Goal: Task Accomplishment & Management: Manage account settings

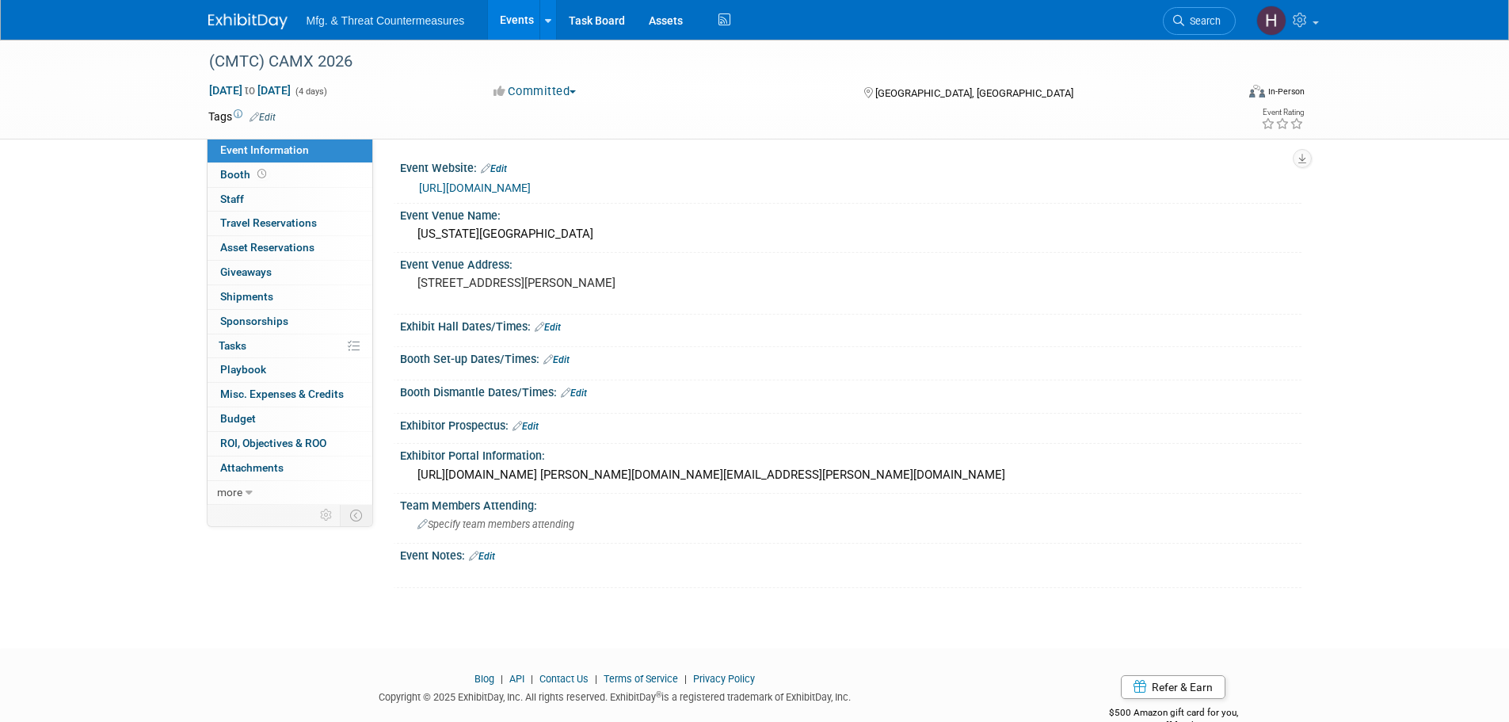
click at [506, 21] on link "Events" at bounding box center [517, 20] width 58 height 40
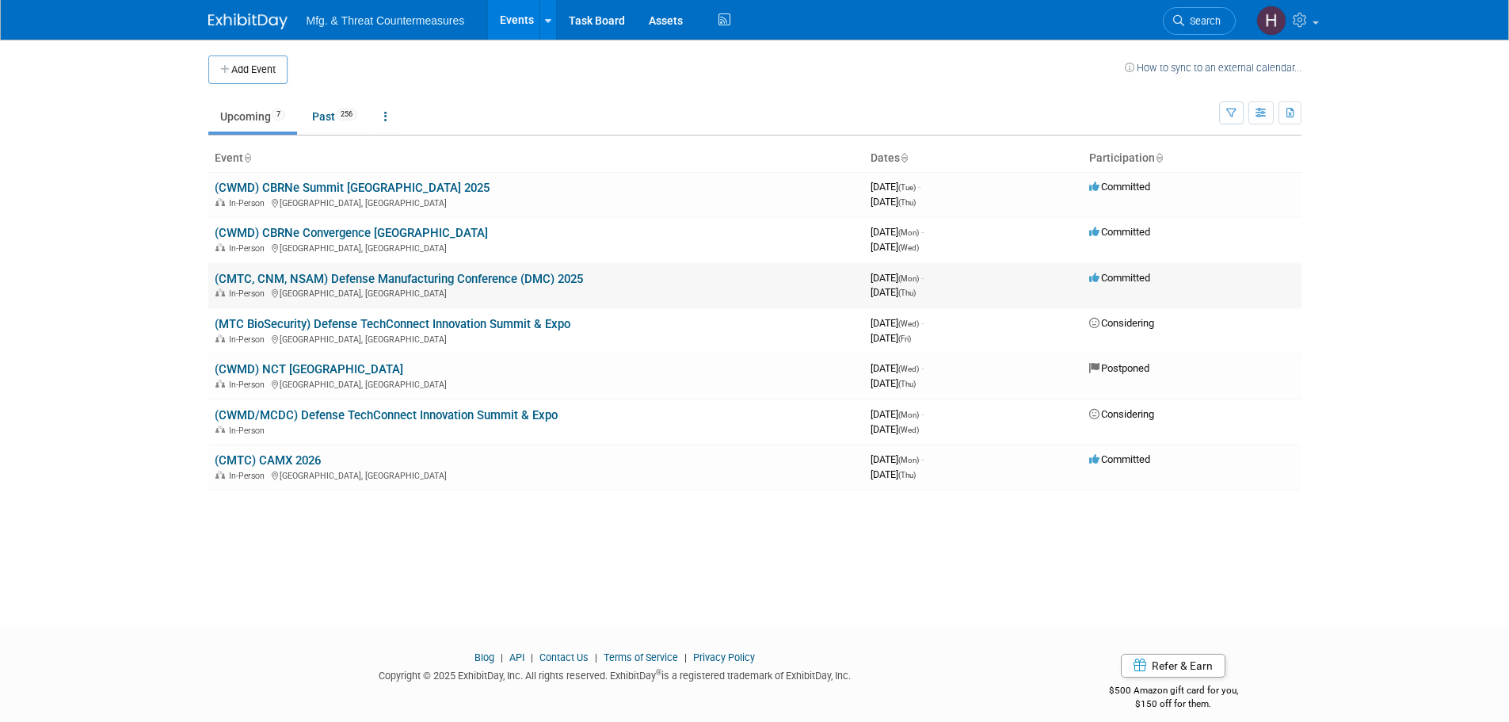
click at [429, 277] on link "(CMTC, CNM, NSAM) Defense Manufacturing Conference (DMC) 2025" at bounding box center [399, 279] width 368 height 14
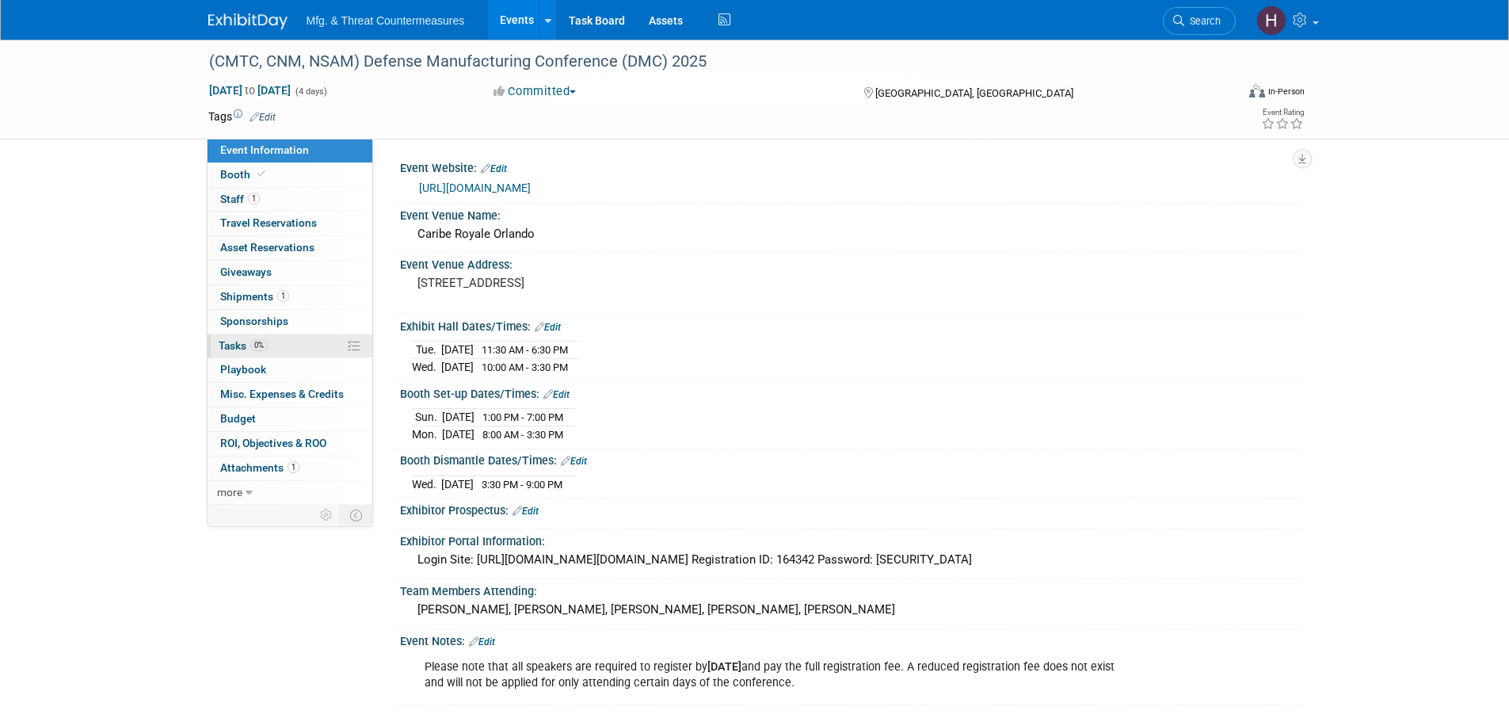
click at [269, 343] on link "0% Tasks 0%" at bounding box center [290, 346] width 165 height 24
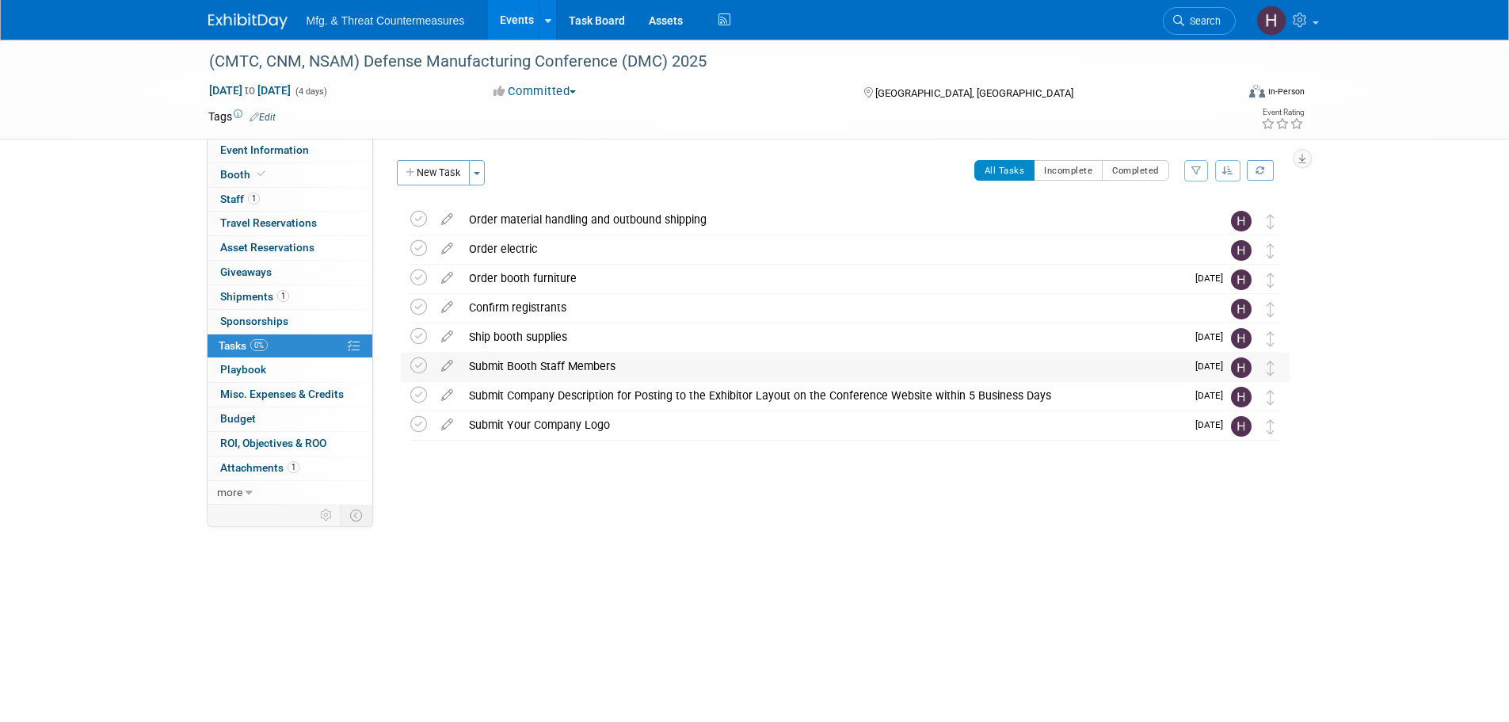
click at [645, 357] on div "Submit Booth Staff Members" at bounding box center [823, 365] width 725 height 27
